Goal: Task Accomplishment & Management: Complete application form

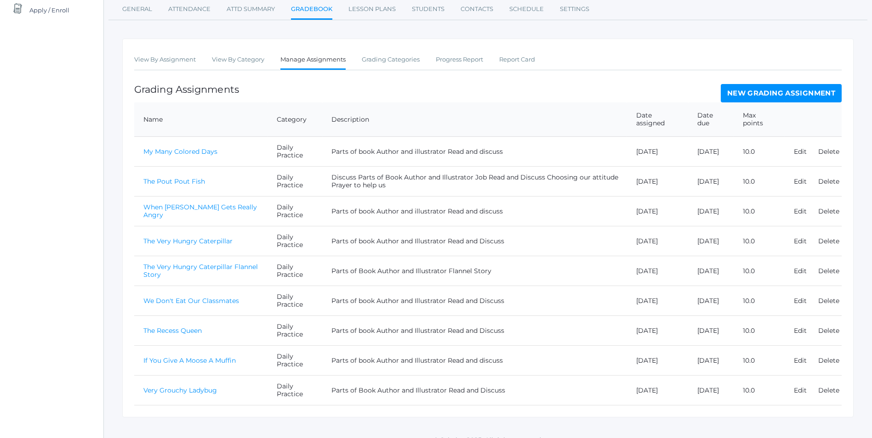
scroll to position [133, 0]
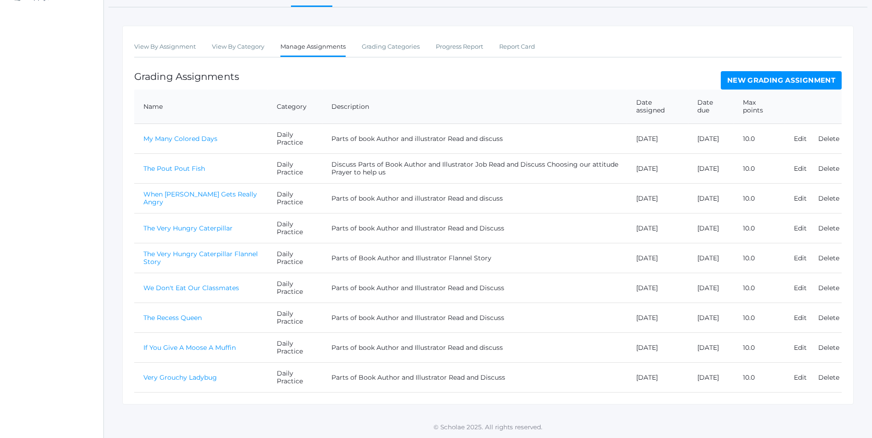
click at [815, 78] on link "New Grading Assignment" at bounding box center [780, 80] width 121 height 18
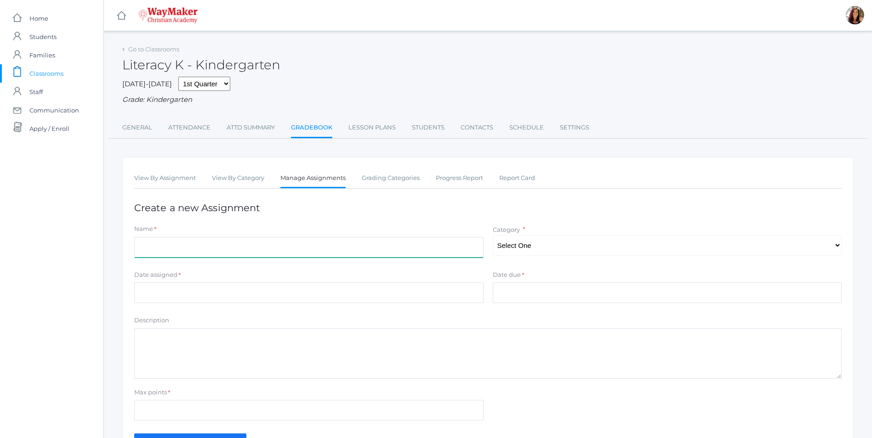
click at [268, 250] on input "Name" at bounding box center [308, 247] width 349 height 21
type input "The Pout Pout Fish and the Great Big Dark"
click at [835, 252] on select "Select One Daily Practice Summative Assessment" at bounding box center [667, 245] width 349 height 21
select select "1102"
click at [493, 236] on select "Select One Daily Practice Summative Assessment" at bounding box center [667, 245] width 349 height 21
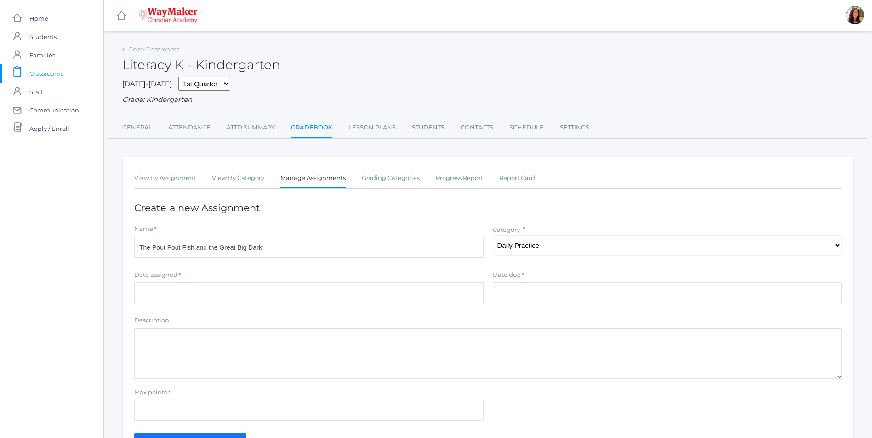
click at [151, 293] on input "Date assigned" at bounding box center [308, 293] width 349 height 21
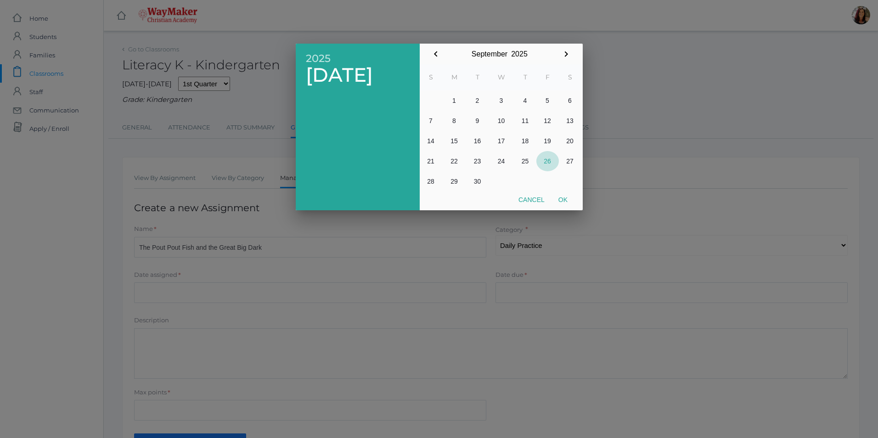
click at [541, 160] on button "26" at bounding box center [548, 161] width 23 height 20
click at [567, 203] on button "Ok" at bounding box center [563, 200] width 23 height 17
type input "[DATE]"
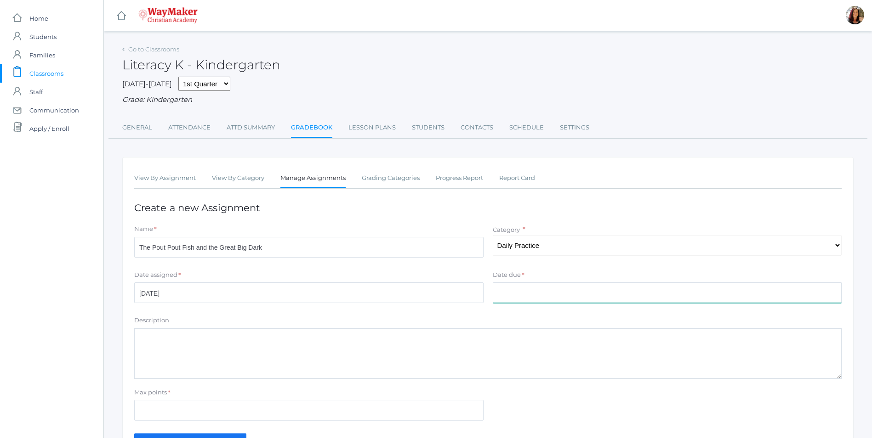
click at [516, 287] on input "Date due" at bounding box center [667, 293] width 349 height 21
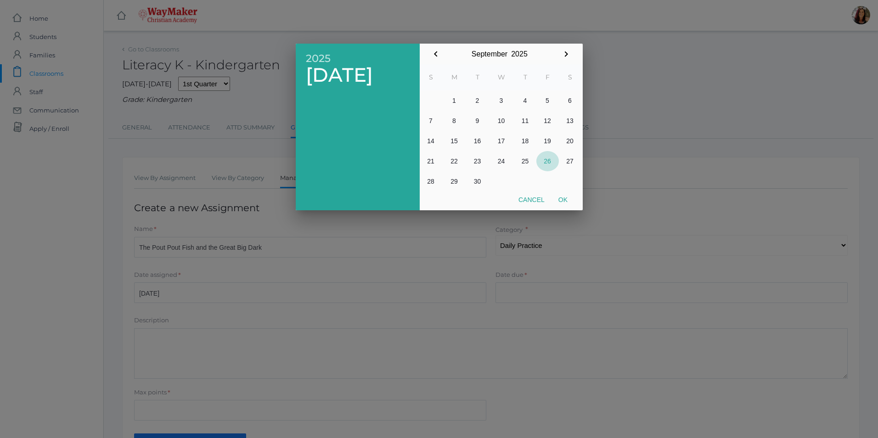
click at [546, 164] on button "26" at bounding box center [548, 161] width 23 height 20
click at [561, 199] on button "Ok" at bounding box center [563, 200] width 23 height 17
type input "2025-09-26"
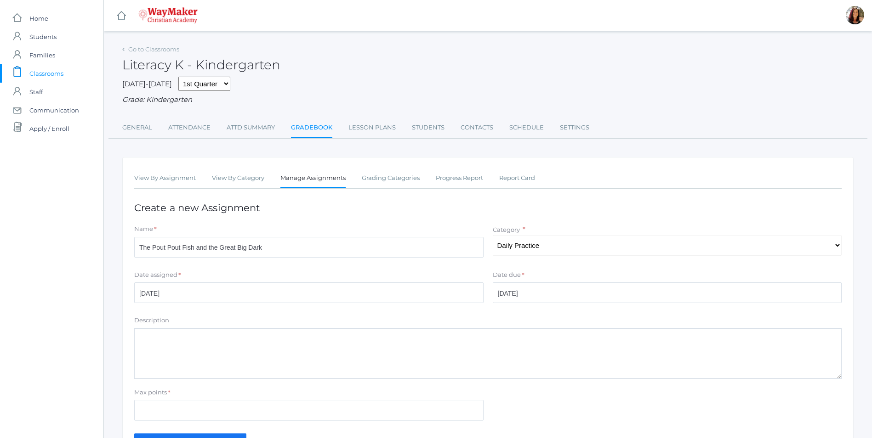
click at [240, 358] on textarea "Description" at bounding box center [487, 354] width 707 height 51
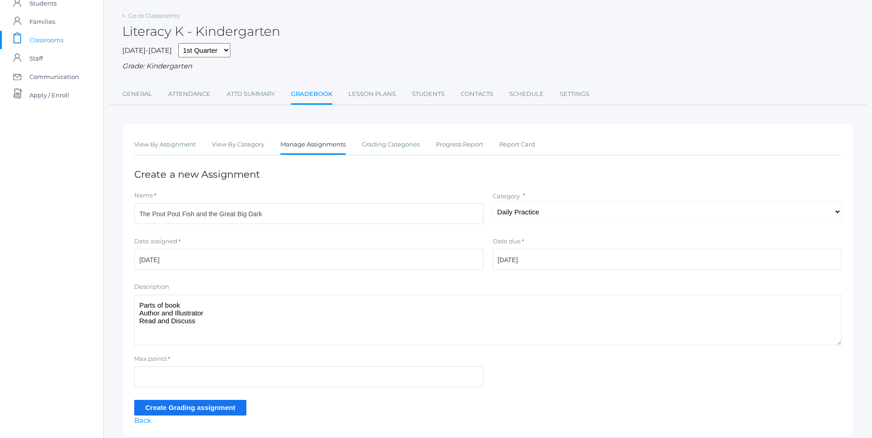
scroll to position [68, 0]
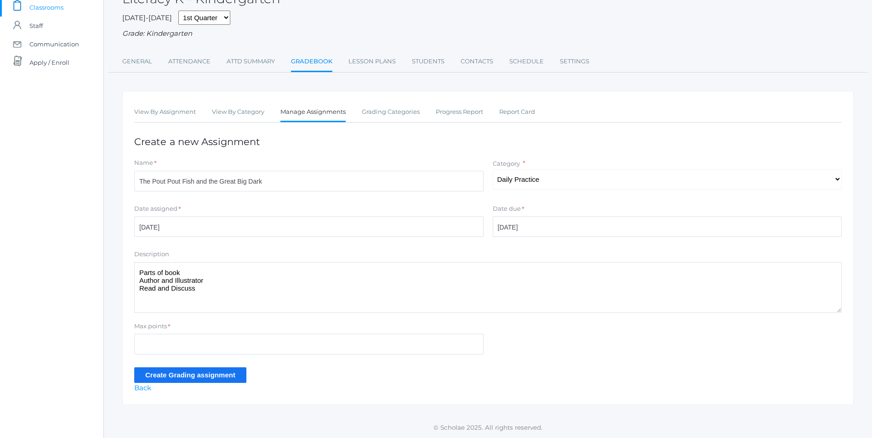
type textarea "Parts of book Author and Illustrator Read and Discuss"
click at [183, 349] on input "Max points" at bounding box center [308, 344] width 349 height 21
type input "10"
click at [191, 378] on input "Create Grading assignment" at bounding box center [190, 375] width 112 height 15
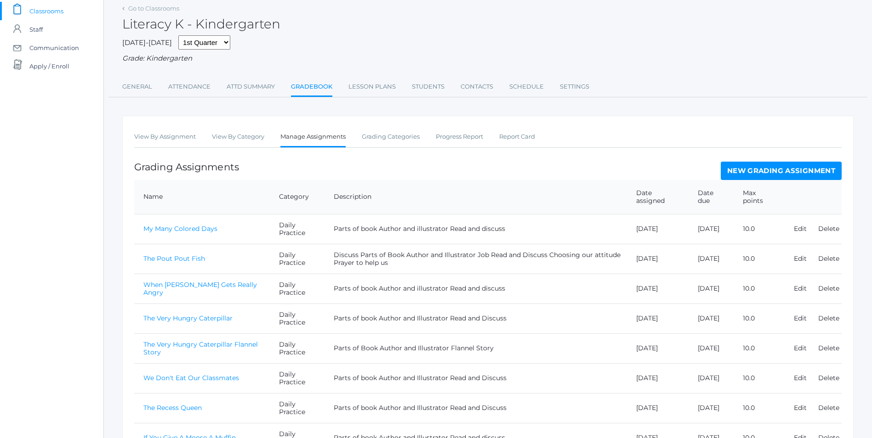
scroll to position [184, 0]
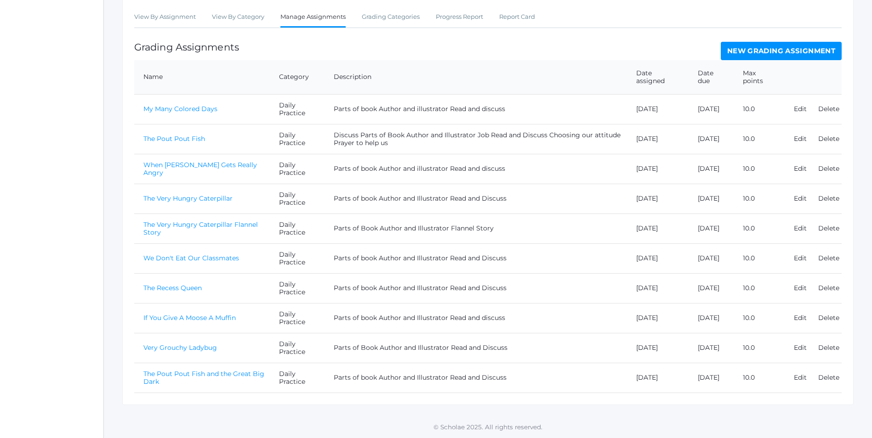
click at [238, 373] on link "The Pout Pout Fish and the Great Big Dark" at bounding box center [203, 378] width 121 height 16
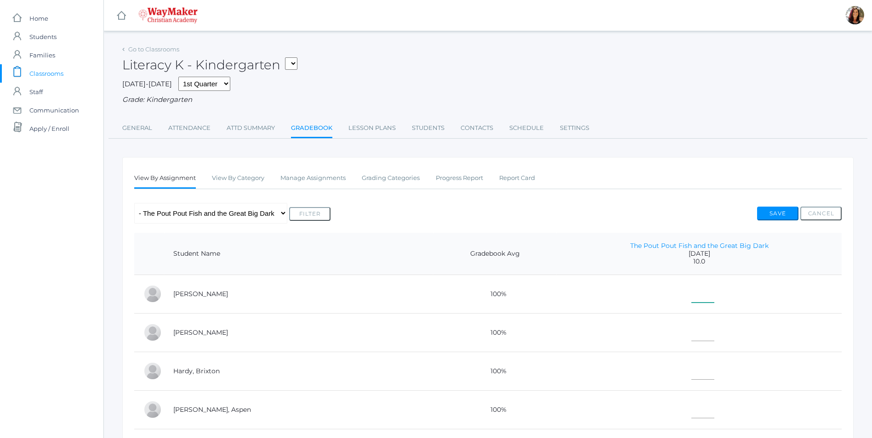
click at [691, 302] on input"] "text" at bounding box center [702, 292] width 23 height 21
type input"] "10"
click at [691, 339] on input"] "text" at bounding box center [702, 331] width 23 height 21
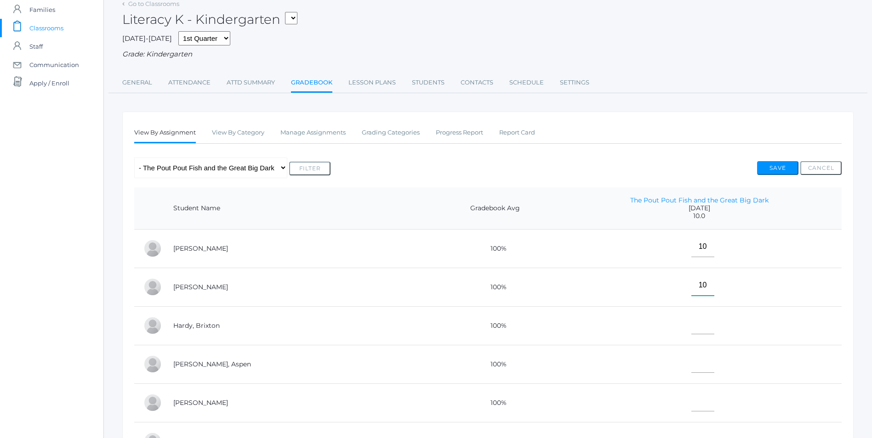
scroll to position [46, 0]
type input"] "10"
click at [691, 327] on input"] "text" at bounding box center [702, 323] width 23 height 21
type input"] "10"
click at [691, 366] on input"] "text" at bounding box center [702, 362] width 23 height 21
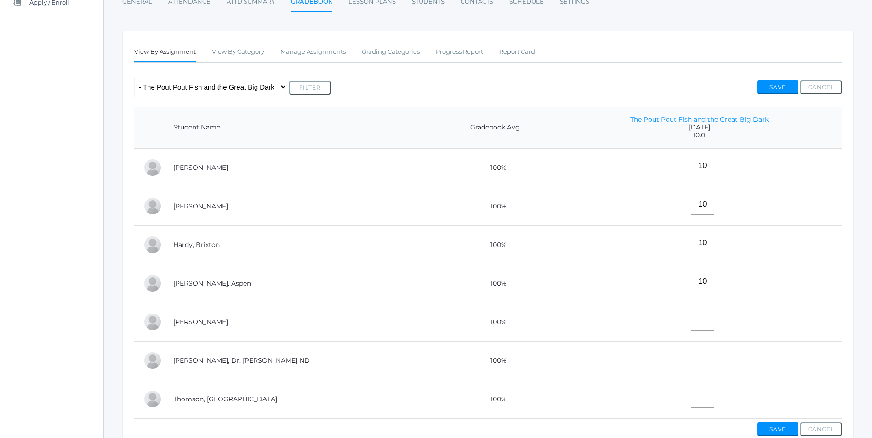
scroll to position [138, 0]
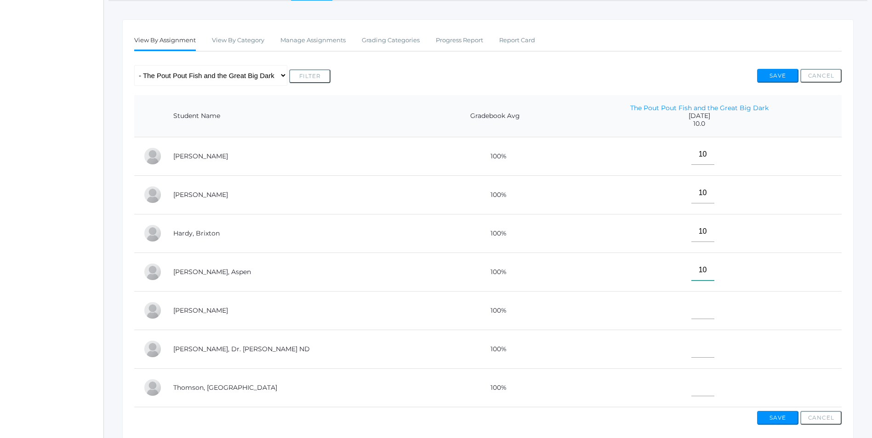
type input"] "10"
click at [691, 314] on input"] "text" at bounding box center [702, 309] width 23 height 21
type input"] "E"
click at [691, 345] on input"] "text" at bounding box center [702, 347] width 23 height 21
type input"] "E"
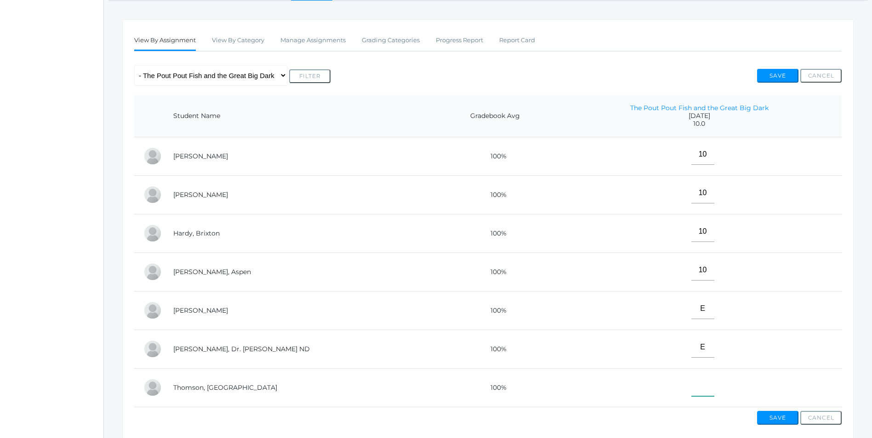
click at [691, 396] on input"] "text" at bounding box center [702, 386] width 23 height 21
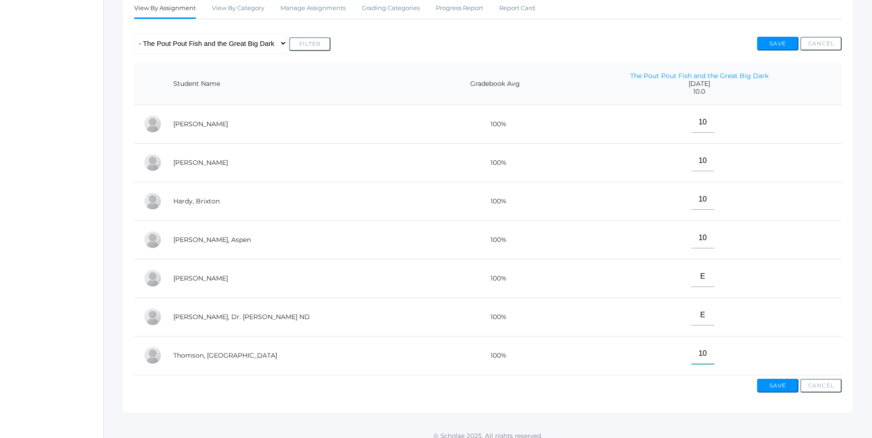
scroll to position [184, 0]
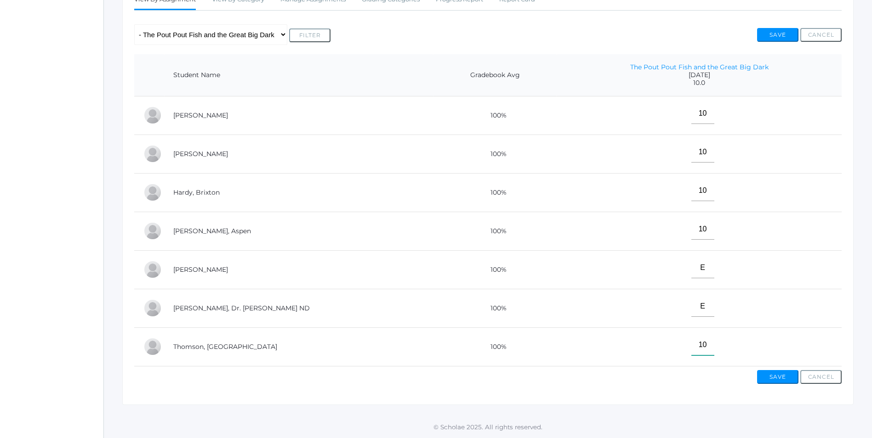
type input"] "10"
click at [789, 381] on button "Save" at bounding box center [777, 377] width 41 height 14
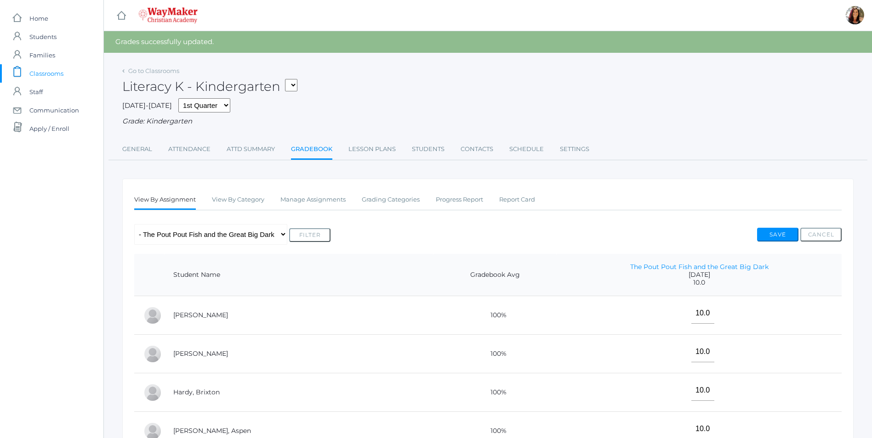
click at [297, 83] on select "KINDER - Phonics K Kindergarten KINDER - Literacy K Kindergarten KINDER - [DEMO…" at bounding box center [291, 85] width 12 height 12
select select "2556"
click at [288, 79] on select "KINDER - Phonics K Kindergarten KINDER - Literacy K Kindergarten KINDER - [DEMO…" at bounding box center [291, 85] width 12 height 12
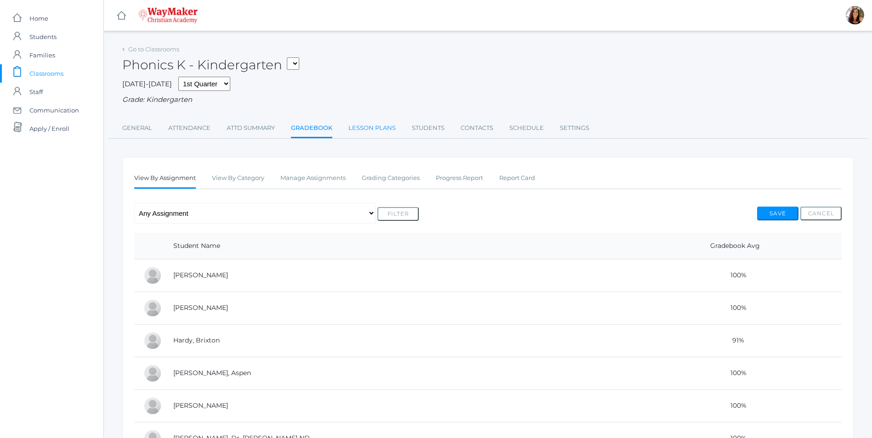
click at [367, 132] on link "Lesson Plans" at bounding box center [371, 128] width 47 height 18
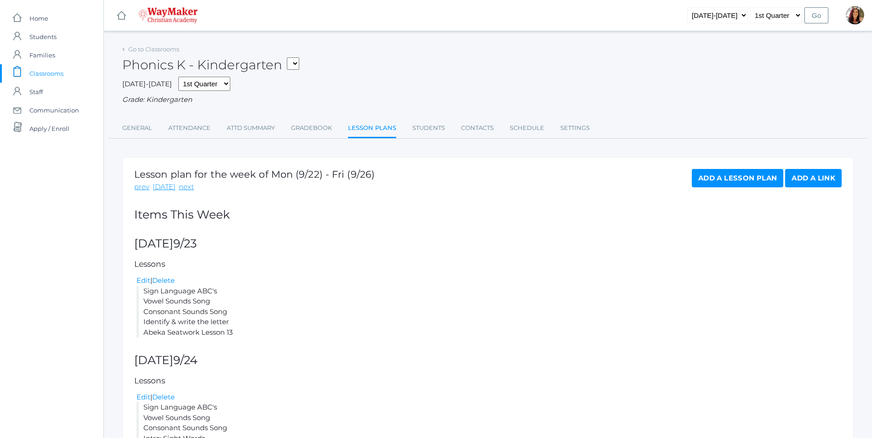
click at [299, 64] on select "KINDER - Phonics K Kindergarten KINDER - Literacy K Kindergarten KINDER - [DEMO…" at bounding box center [293, 63] width 12 height 12
select select "2557"
click at [290, 57] on select "KINDER - Phonics K Kindergarten KINDER - Literacy K Kindergarten KINDER - [DEMO…" at bounding box center [293, 63] width 12 height 12
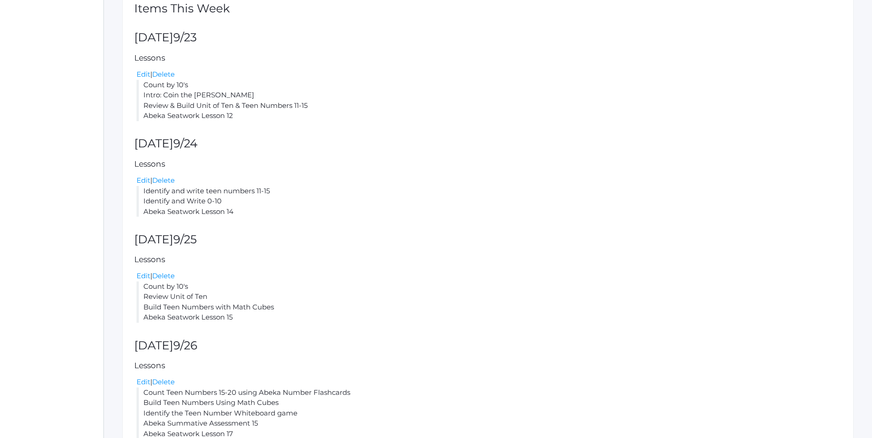
scroll to position [261, 0]
